Goal: Browse casually

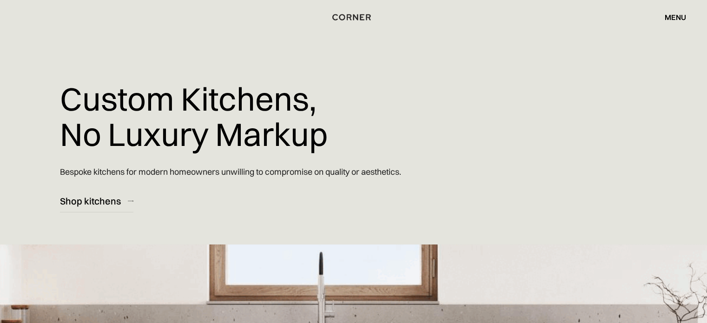
click at [674, 22] on div "menu close" at bounding box center [671, 17] width 31 height 16
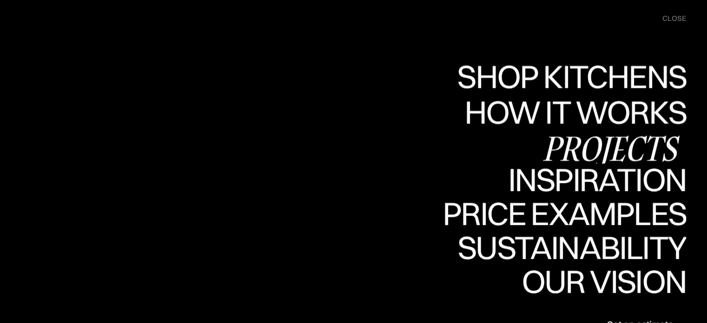
click at [0, 0] on link "Shop Kitchens Shop Kitchens" at bounding box center [0, 0] width 0 height 0
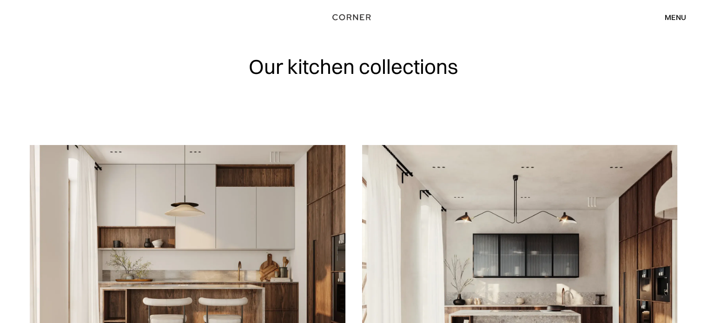
scroll to position [2, 0]
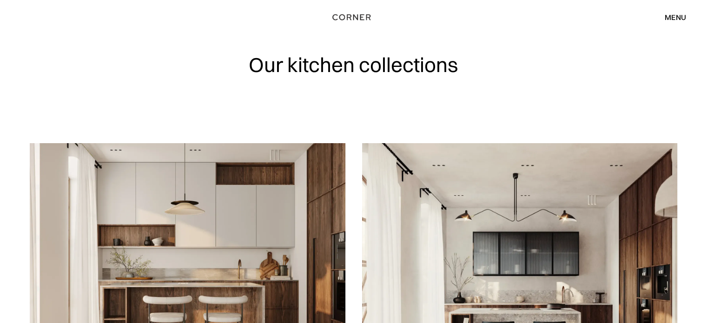
click at [283, 232] on img at bounding box center [188, 269] width 316 height 252
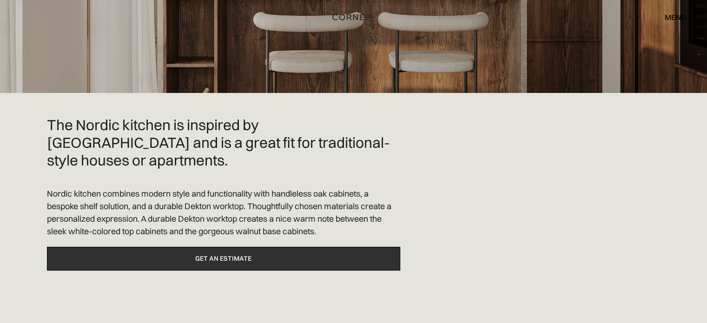
scroll to position [465, 0]
